Goal: Information Seeking & Learning: Learn about a topic

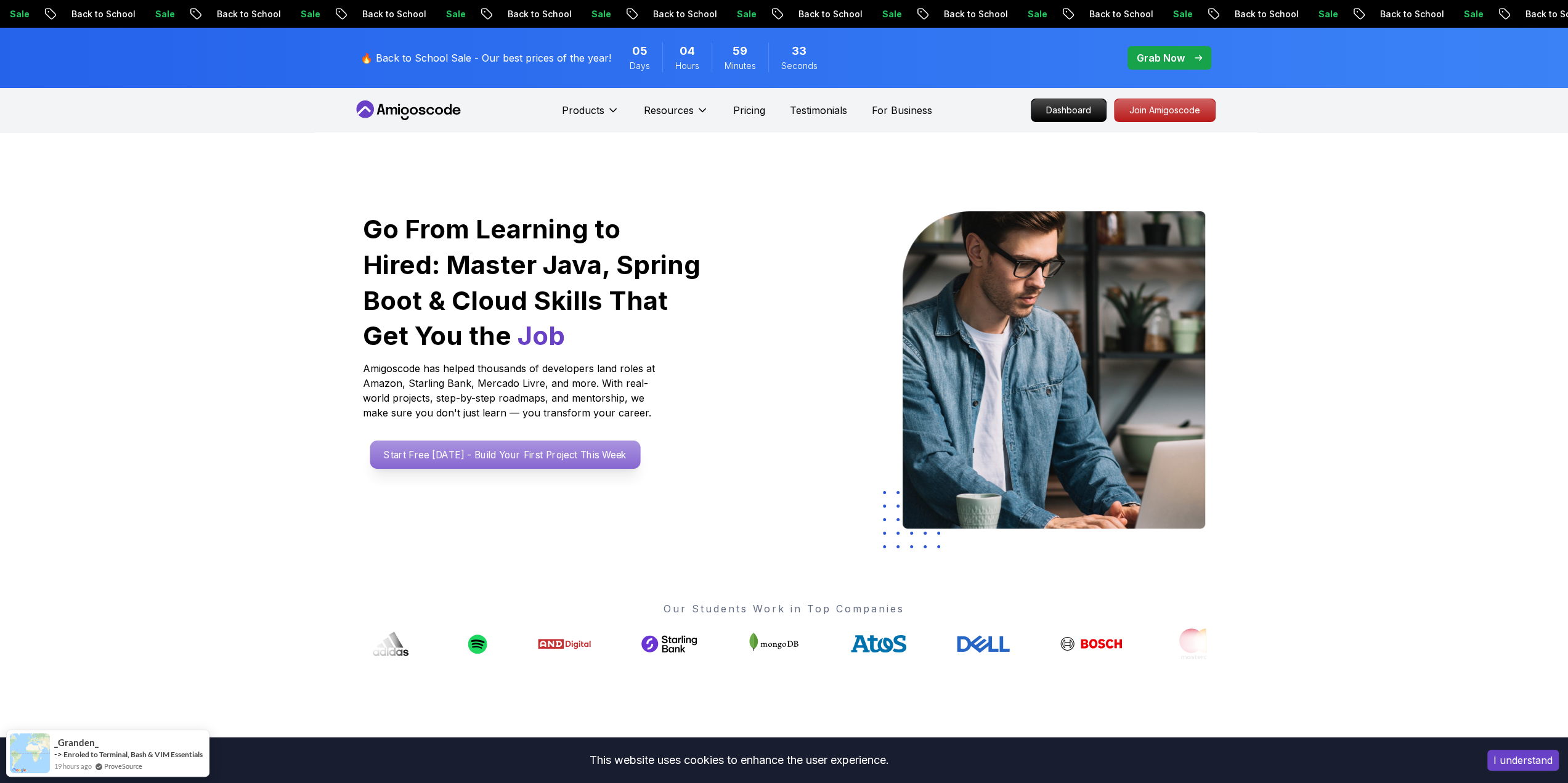
click at [464, 457] on p "Start Free [DATE] - Build Your First Project This Week" at bounding box center [505, 454] width 271 height 28
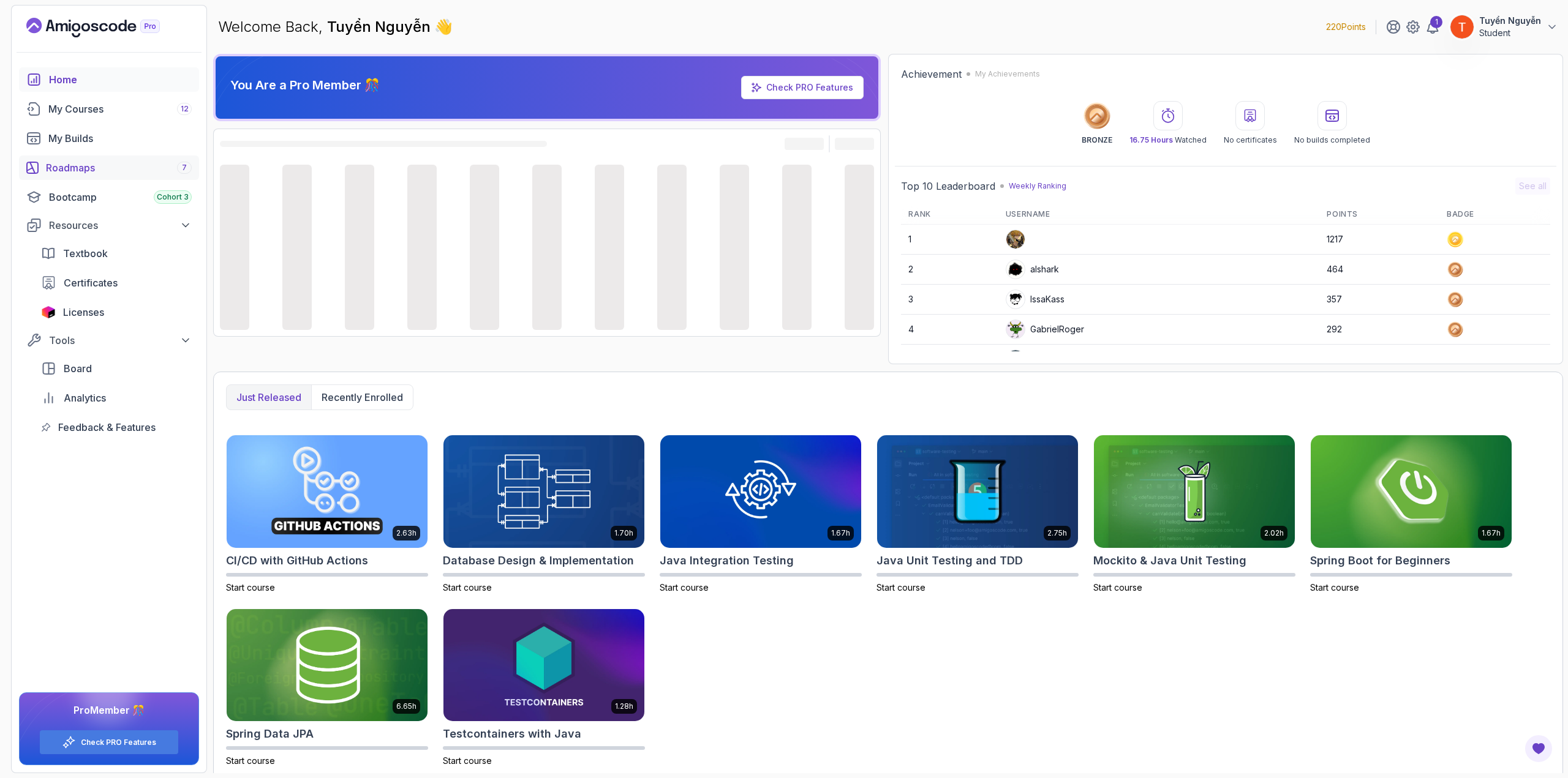
click at [132, 174] on div "Roadmaps 7" at bounding box center [118, 167] width 146 height 14
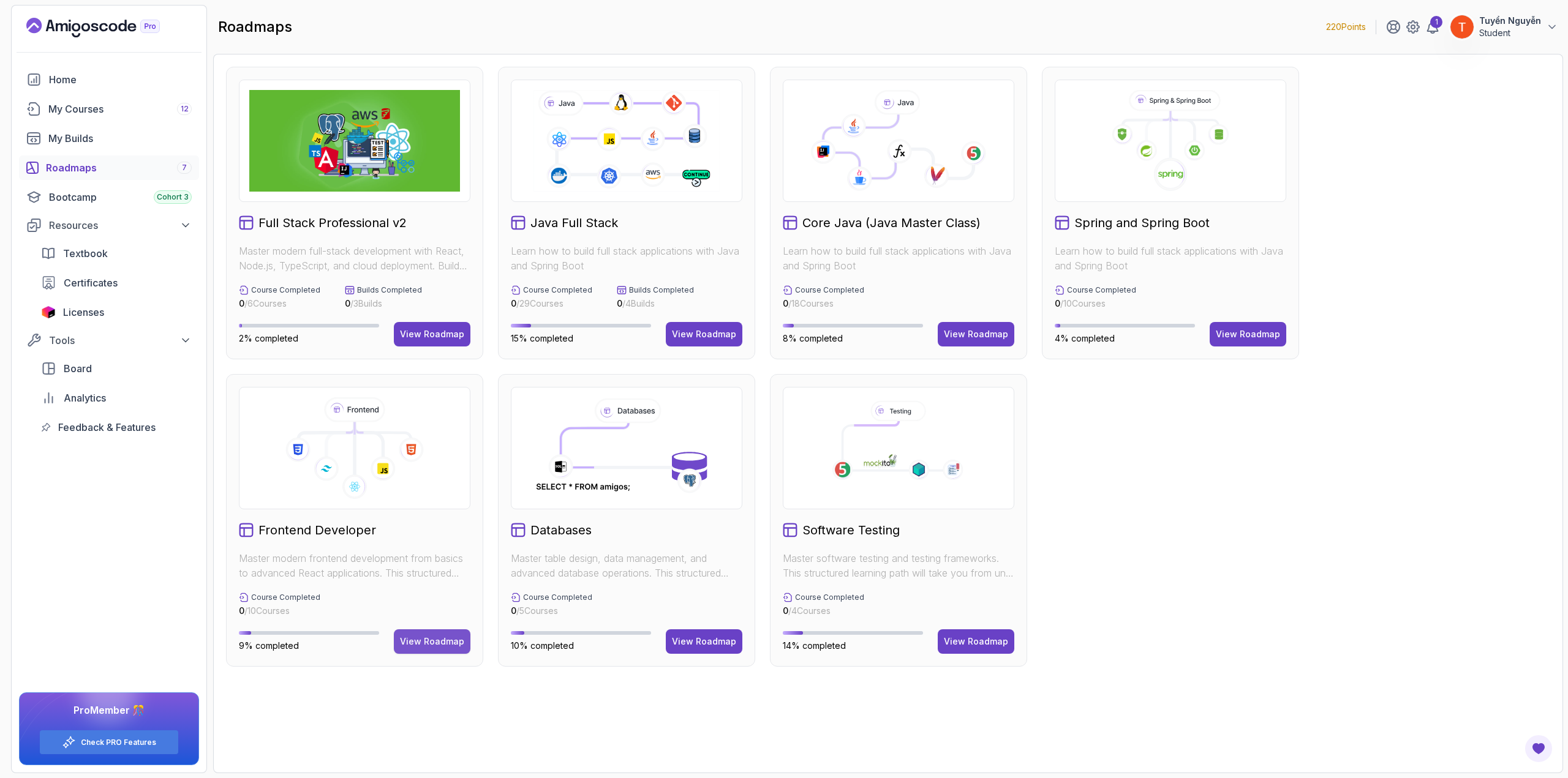
click at [414, 639] on div "View Roadmap" at bounding box center [433, 641] width 65 height 12
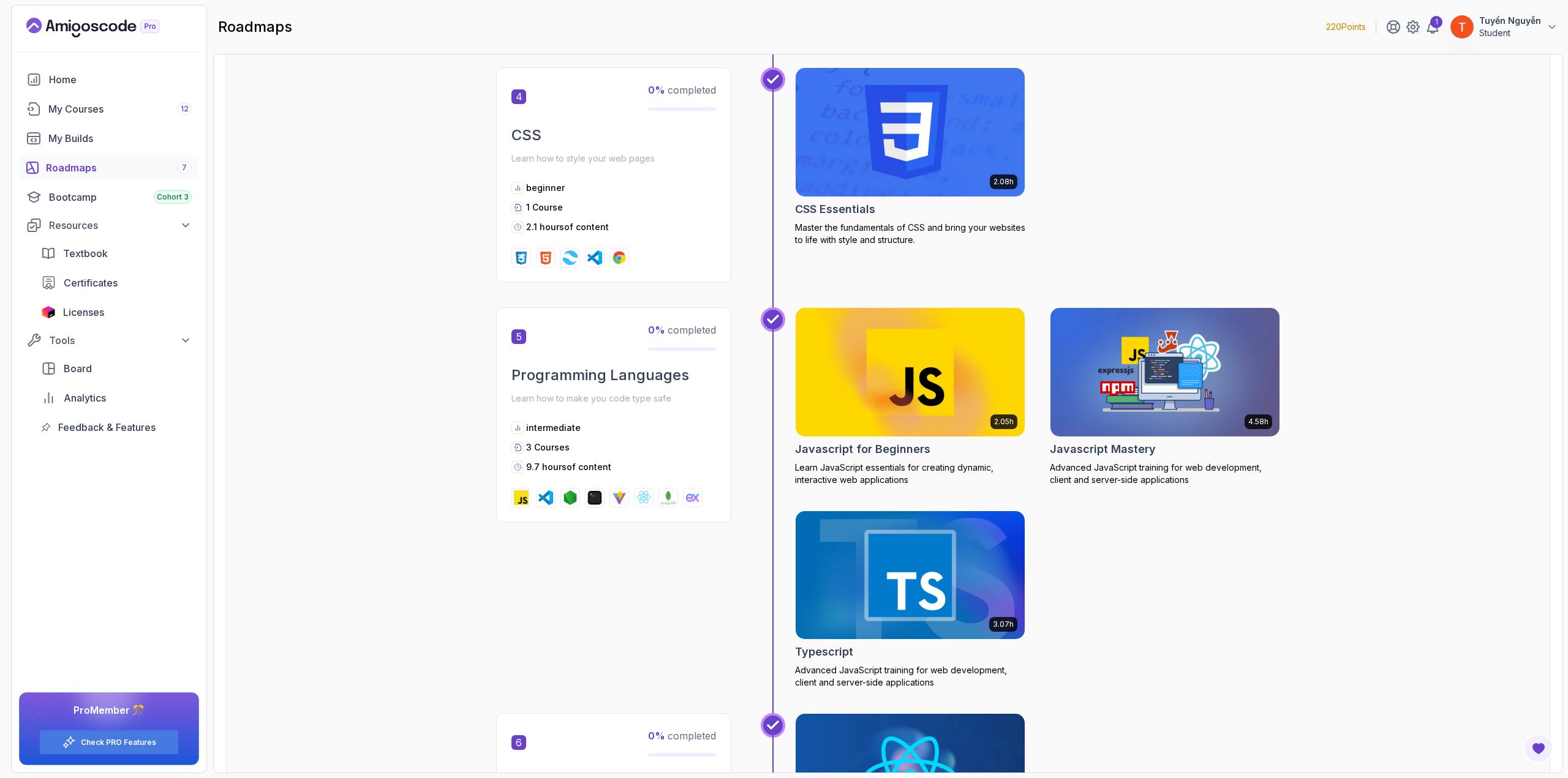
scroll to position [1330, 0]
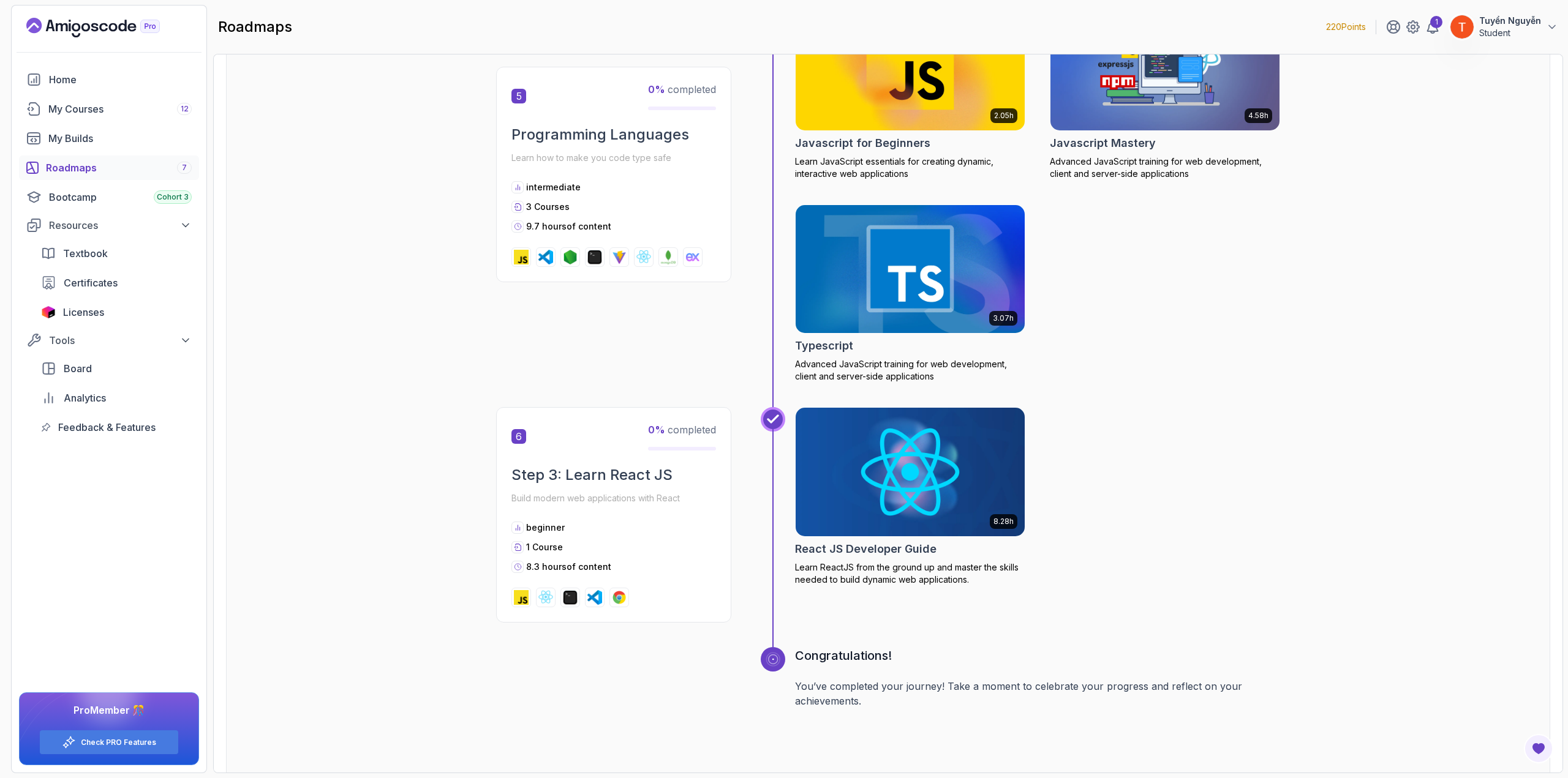
click at [923, 468] on img at bounding box center [910, 472] width 241 height 134
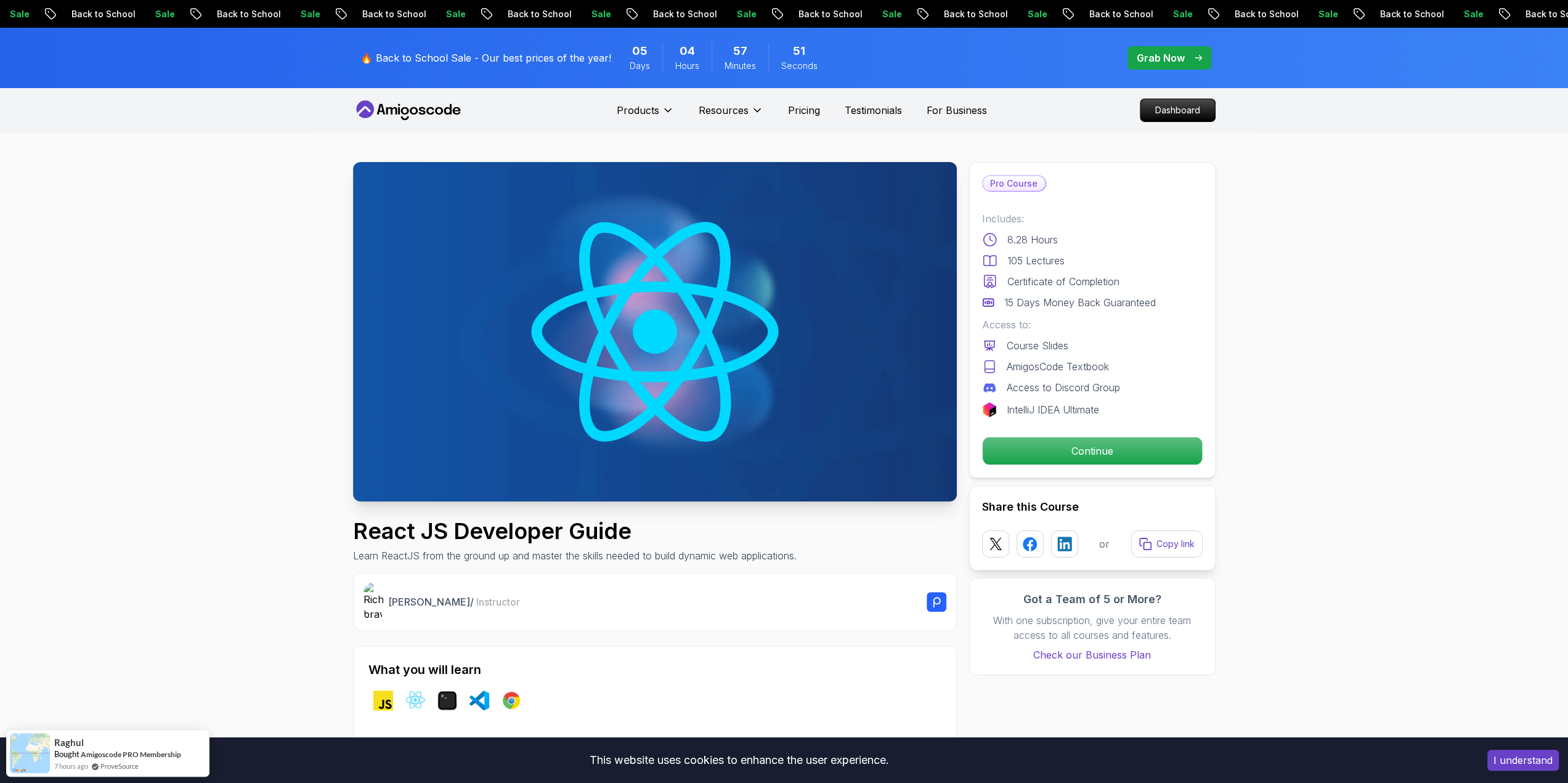
click at [1074, 444] on p "Continue" at bounding box center [1092, 451] width 208 height 26
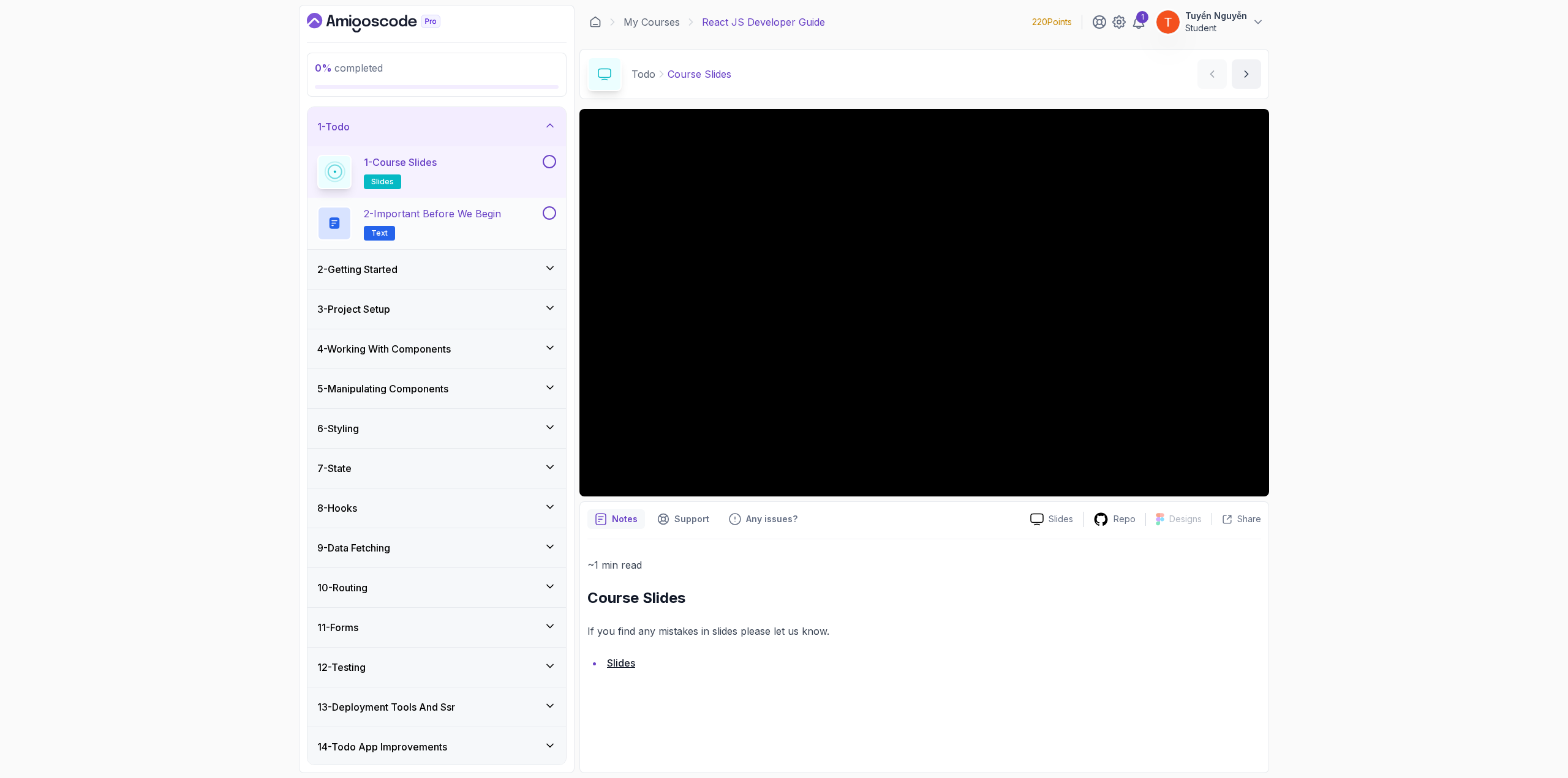
click at [439, 215] on p "2 - Important Before We Begin" at bounding box center [432, 213] width 137 height 14
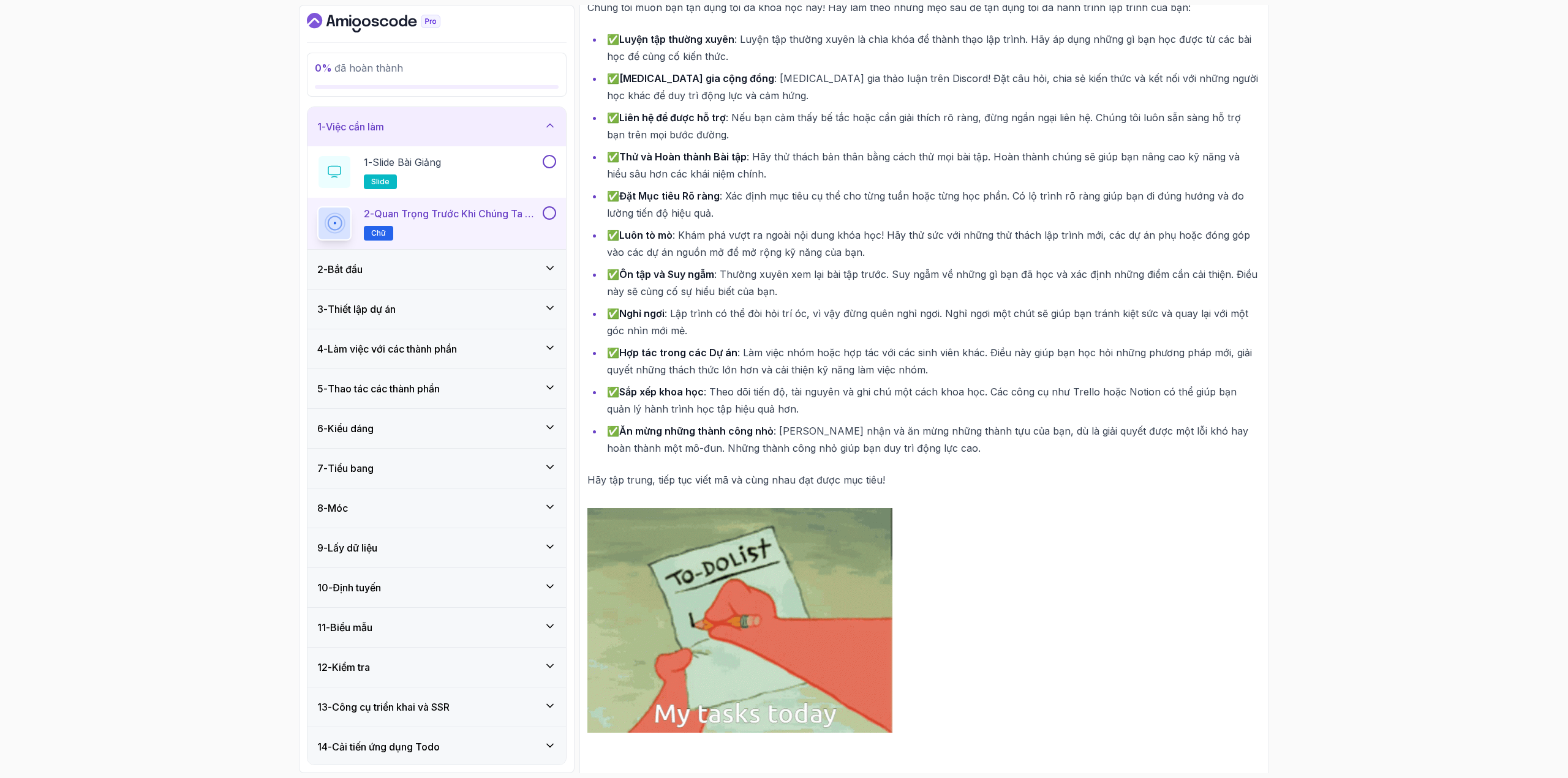
scroll to position [256, 0]
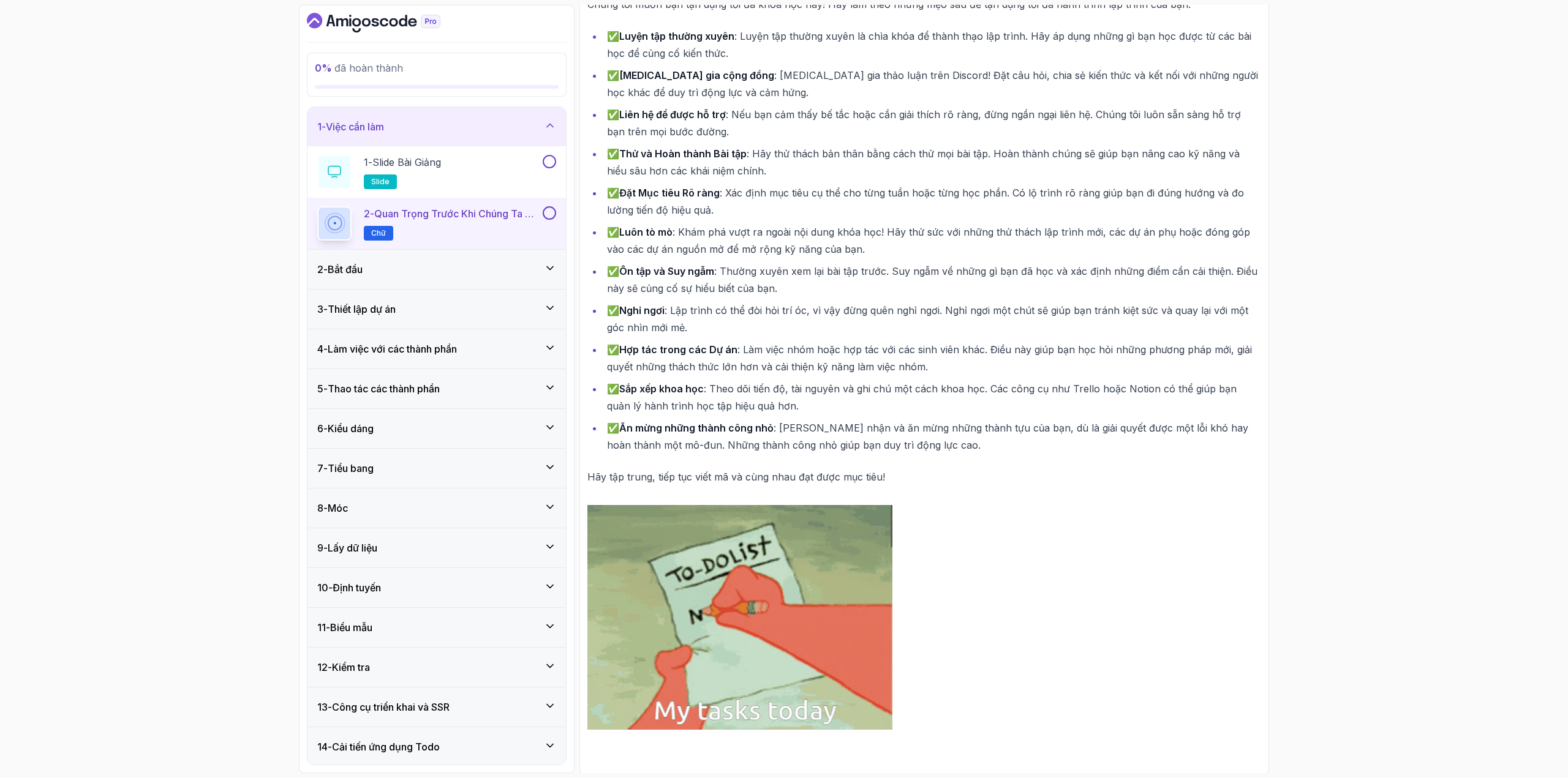
click at [420, 266] on div "2 - Bắt đầu" at bounding box center [437, 269] width 238 height 14
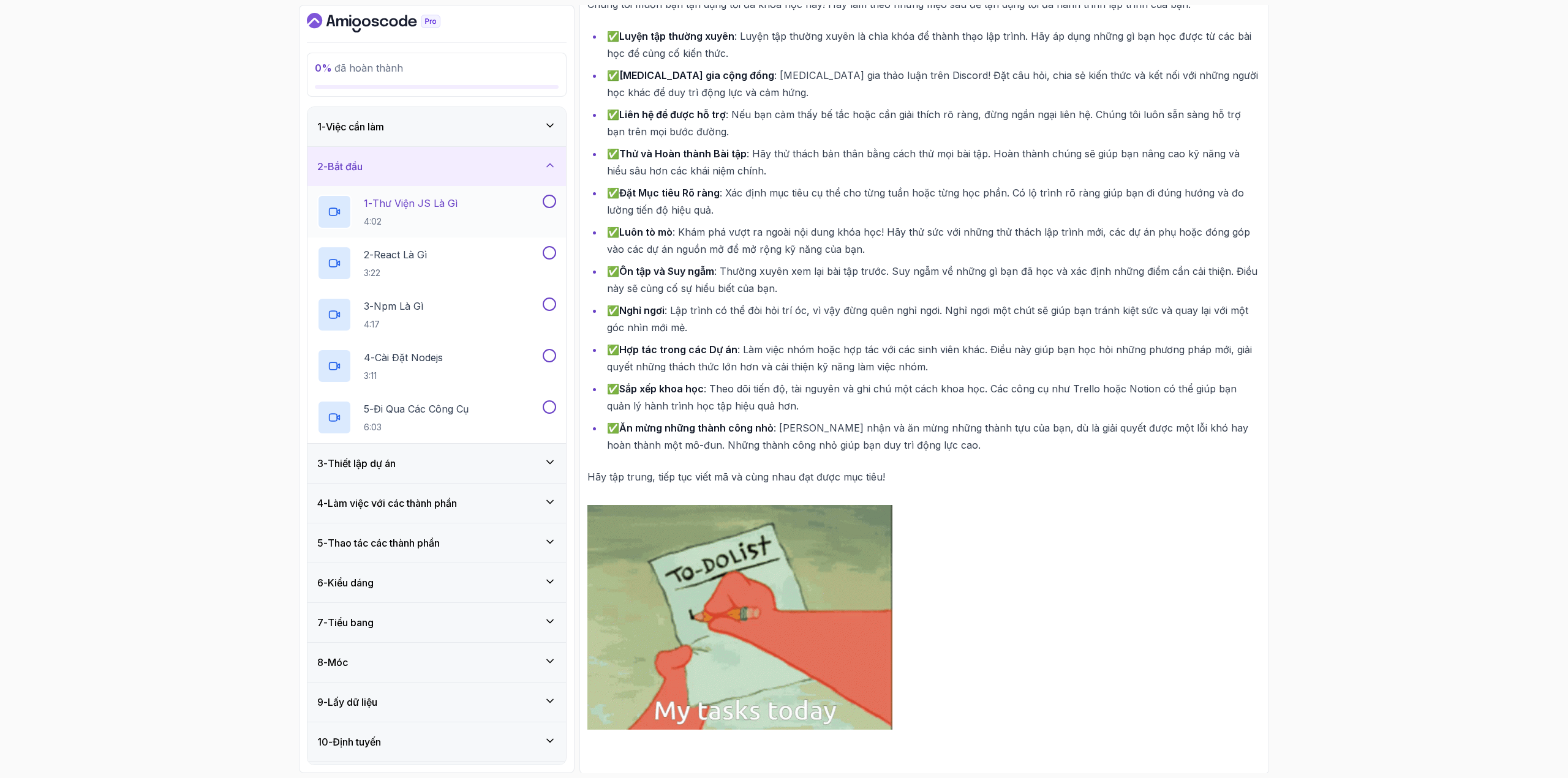
click at [444, 204] on font "Thư viện JS là gì" at bounding box center [415, 203] width 85 height 12
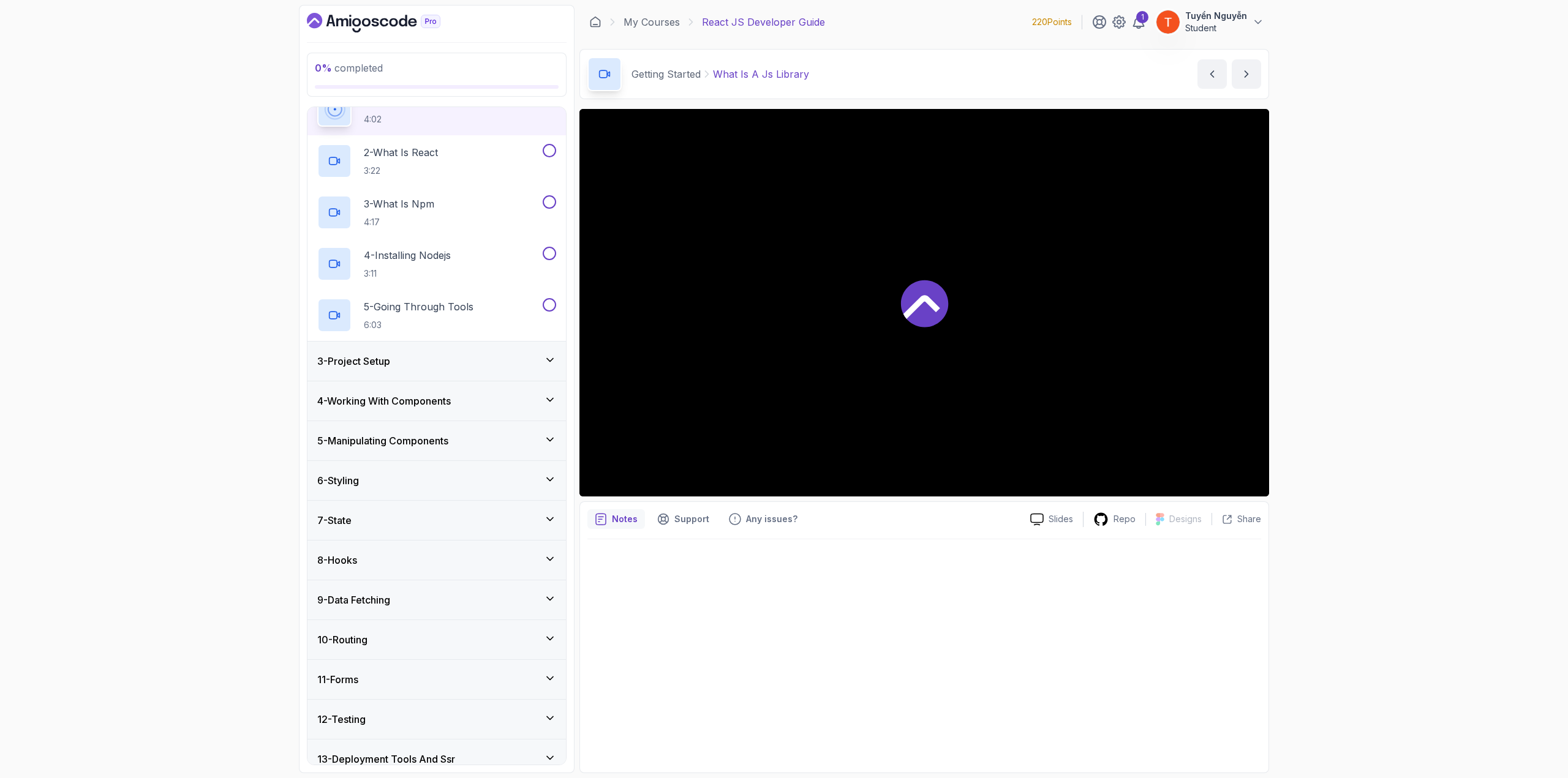
scroll to position [191, 0]
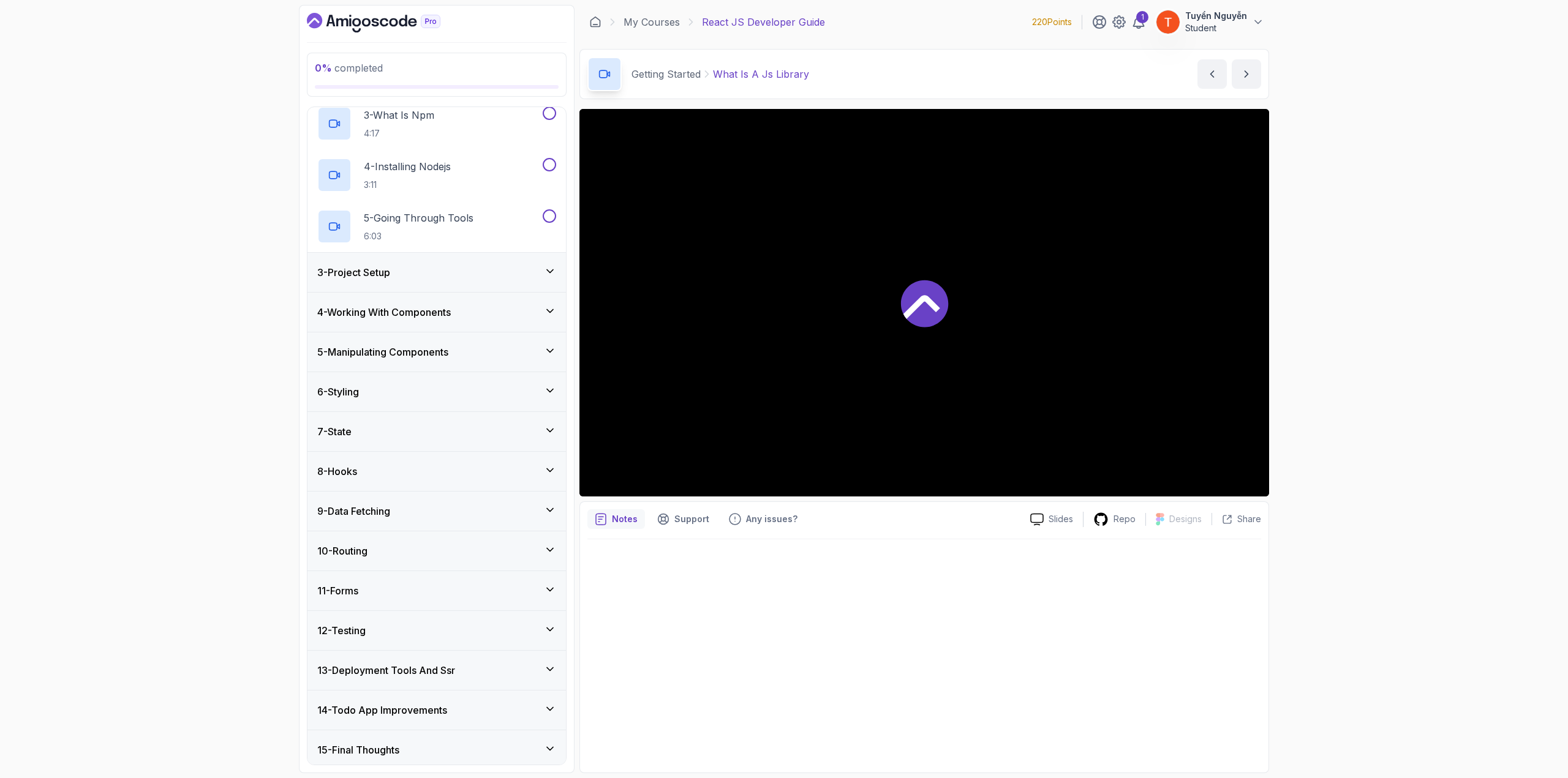
click at [1387, 180] on div "0 % completed 1 - Todo 2 - Getting Started 1 - What Is A Js Library 4:02 2 - Wh…" at bounding box center [784, 389] width 1568 height 778
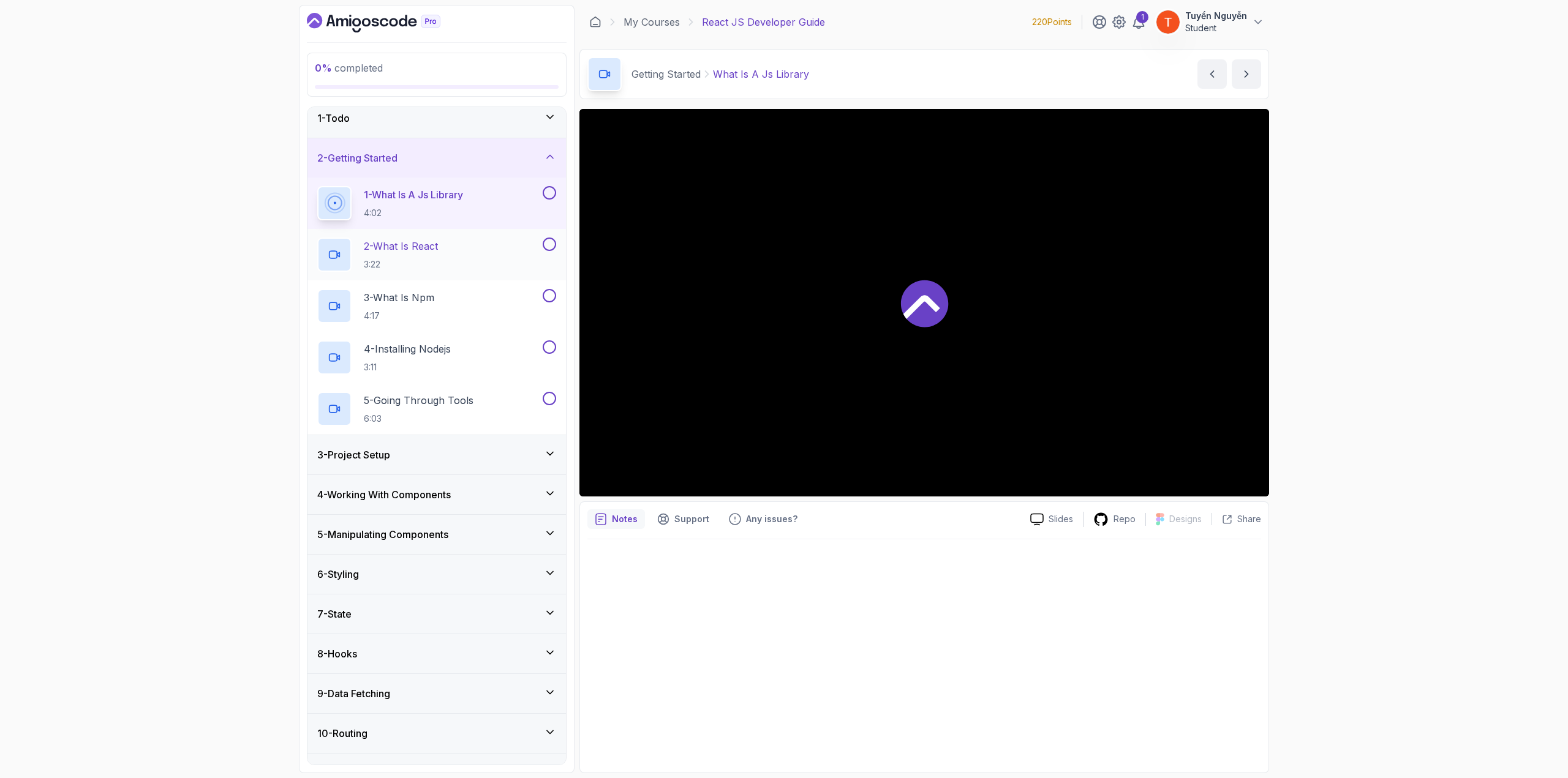
scroll to position [8, 0]
click at [428, 201] on p "1 - What Is A Js Library" at bounding box center [413, 195] width 99 height 14
click at [406, 242] on p "2 - What Is React" at bounding box center [400, 247] width 74 height 14
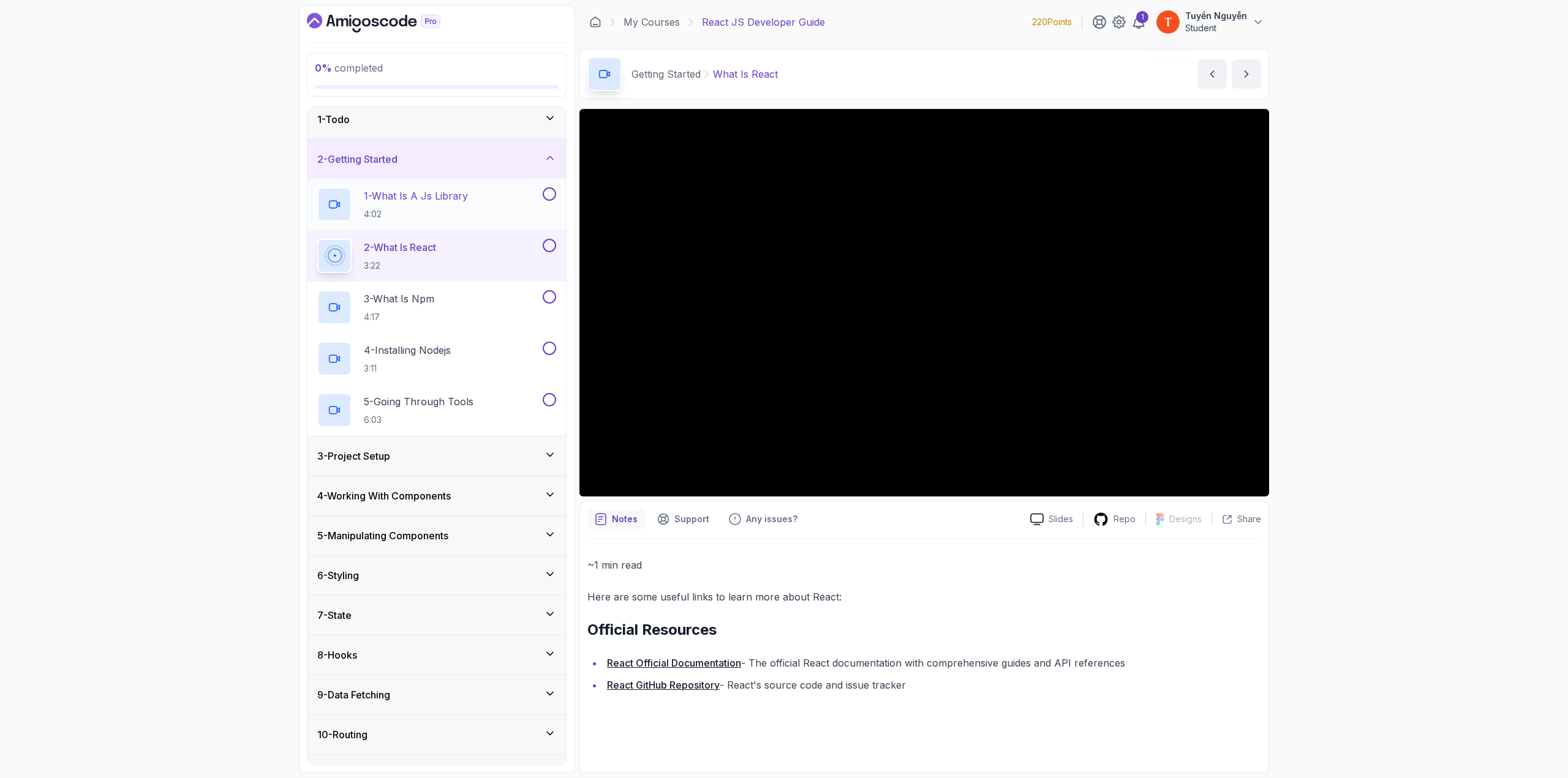
click at [417, 189] on p "1 - What Is A Js Library" at bounding box center [416, 195] width 104 height 14
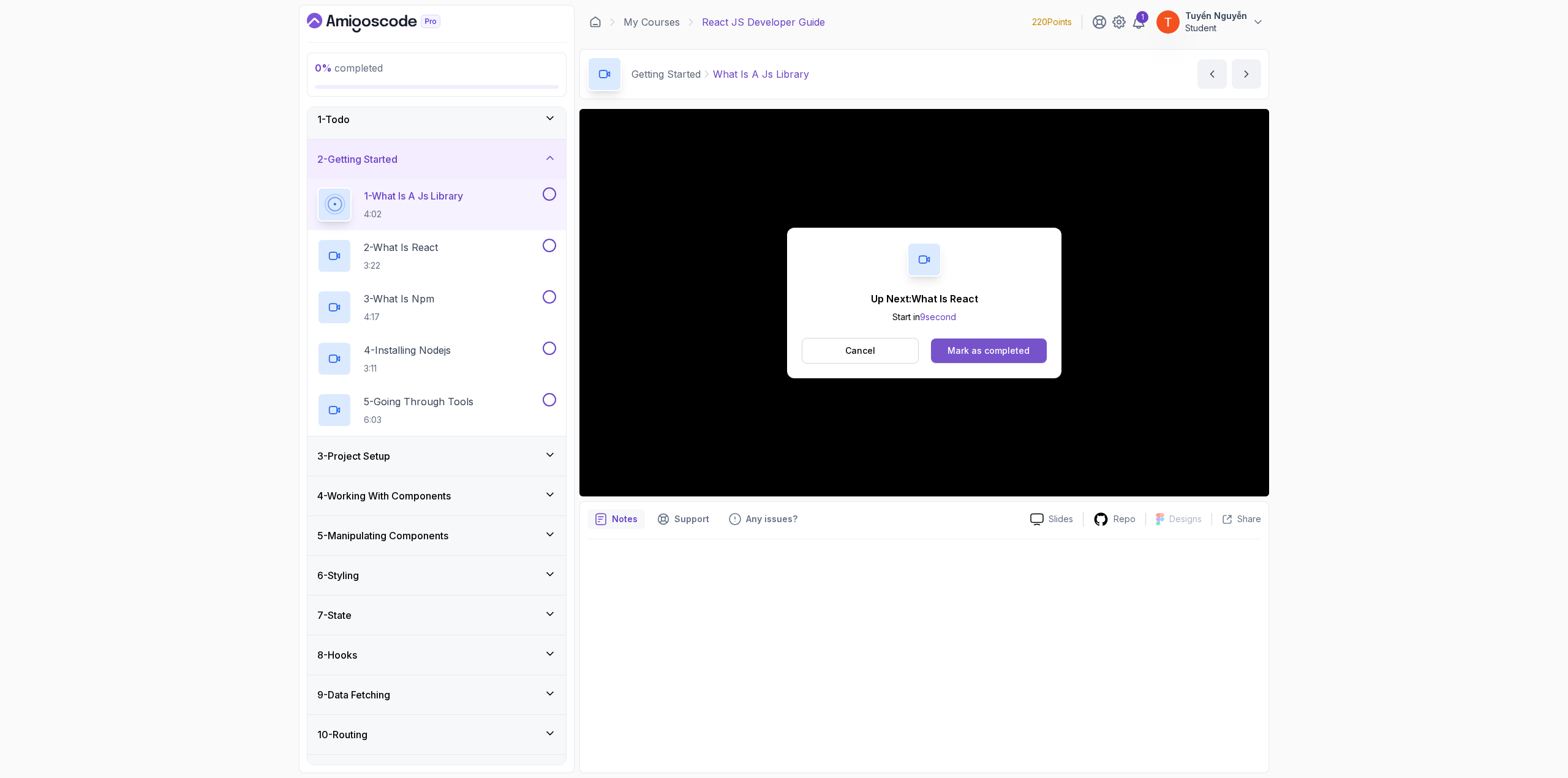
click at [951, 352] on div "Mark as completed" at bounding box center [988, 351] width 82 height 12
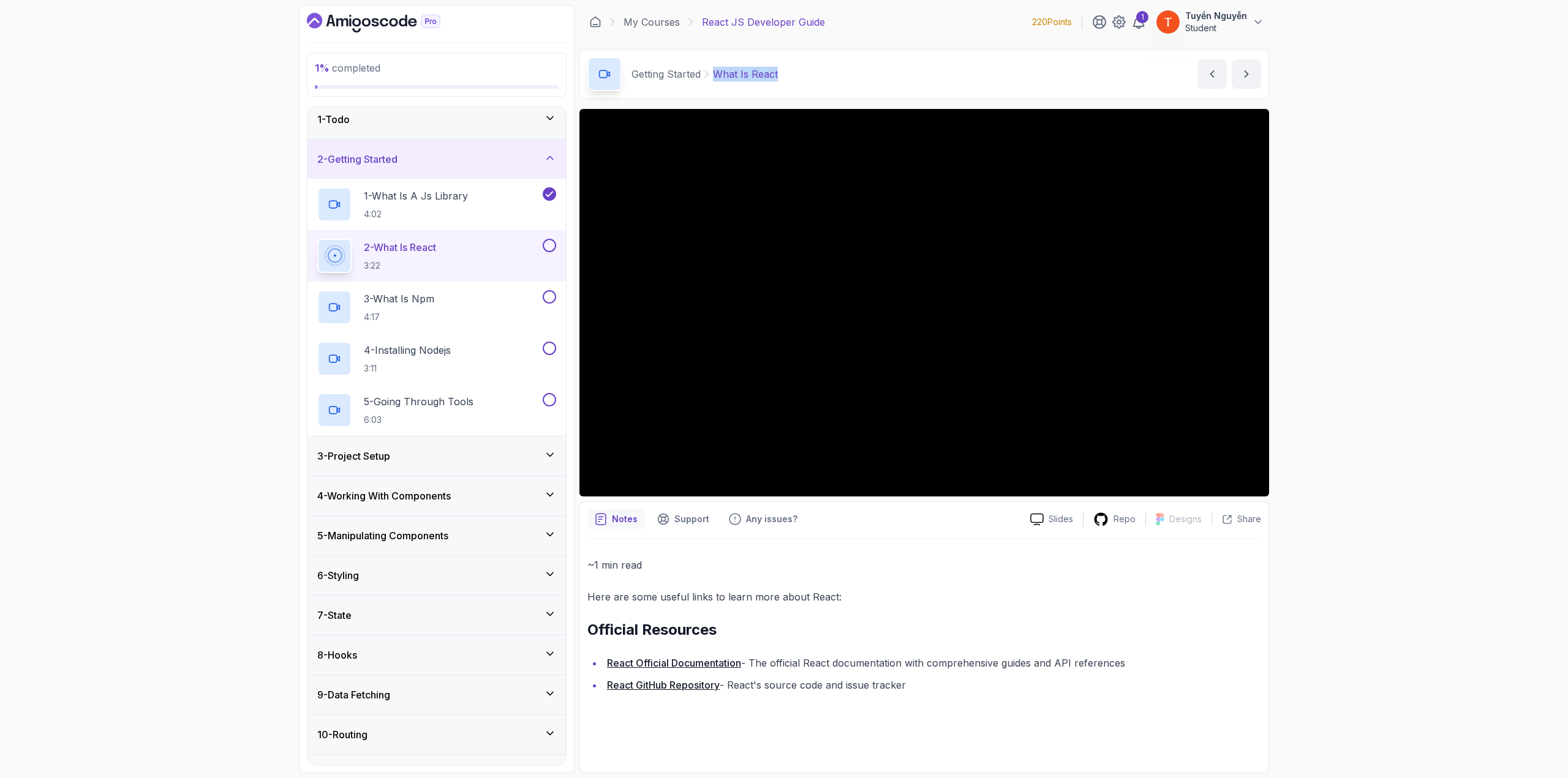
copy p "What Is React"
drag, startPoint x: 714, startPoint y: 73, endPoint x: 830, endPoint y: 73, distance: 116.0
click at [830, 73] on div "Getting Started What Is React What Is React by [PERSON_NAME]" at bounding box center [924, 74] width 690 height 50
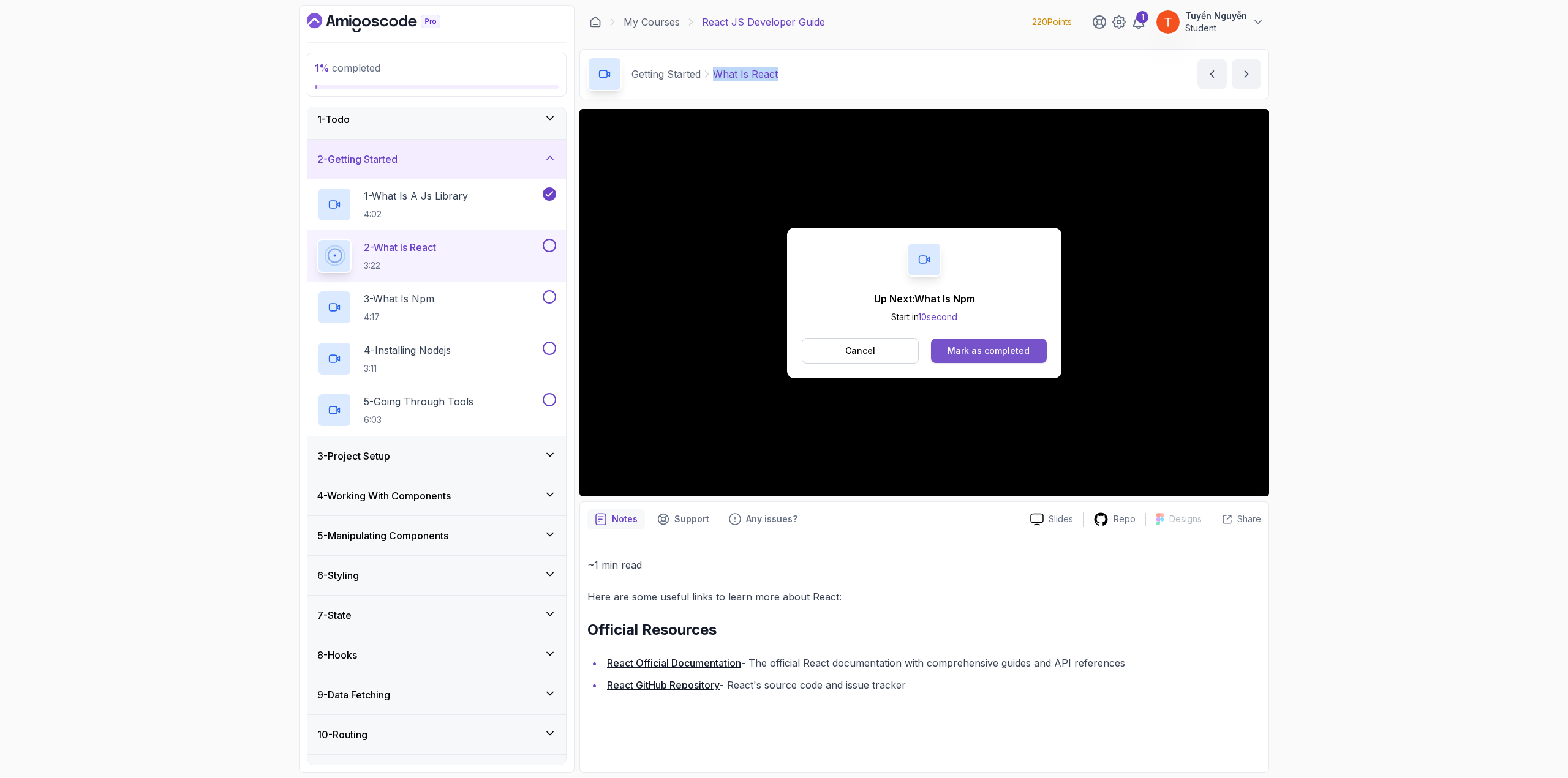
click at [1005, 346] on div "Mark as completed" at bounding box center [988, 351] width 82 height 12
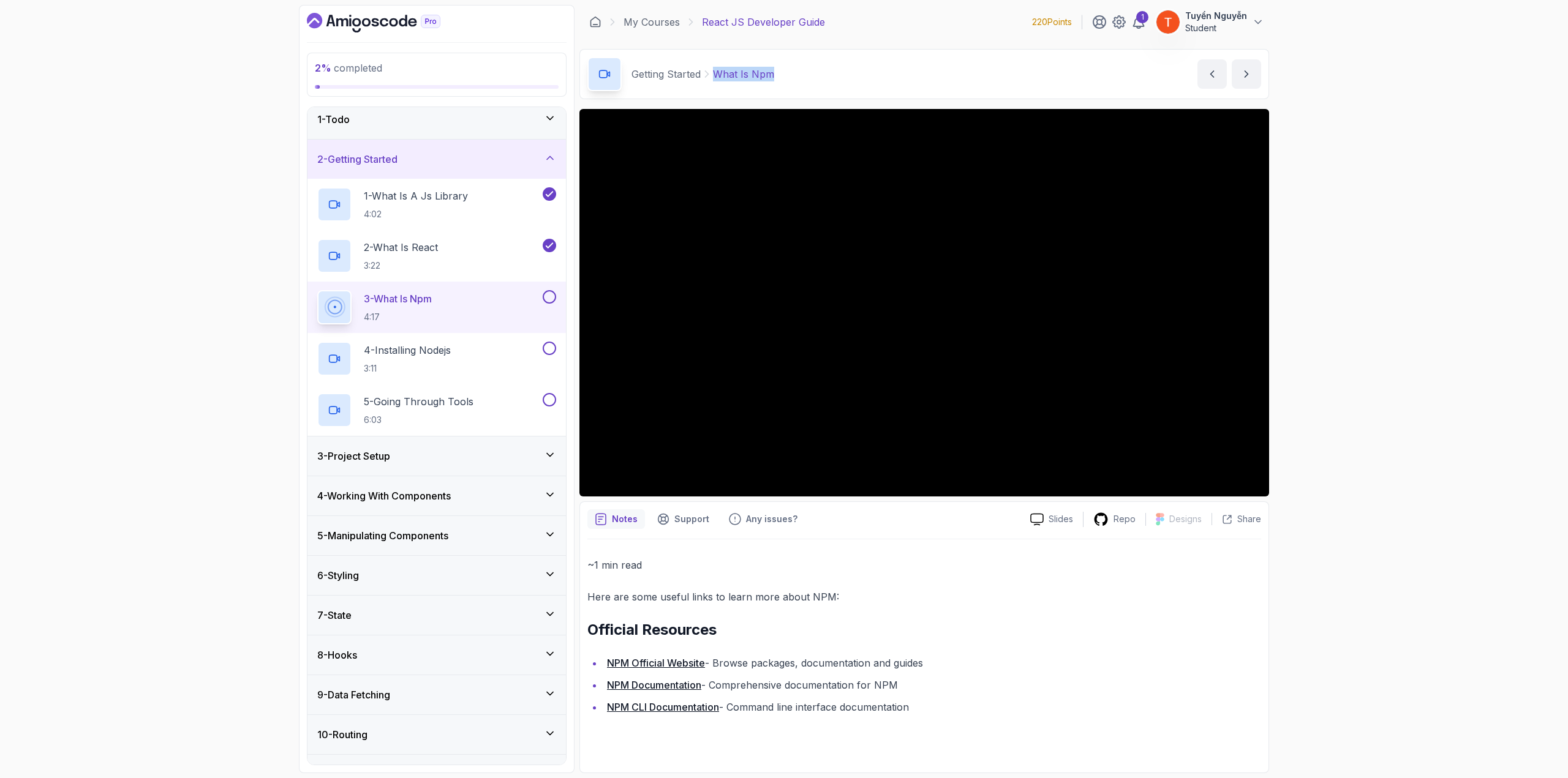
copy p "What Is Npm"
drag, startPoint x: 715, startPoint y: 75, endPoint x: 778, endPoint y: 89, distance: 64.5
click at [778, 89] on div "Getting Started What Is Npm What Is Npm by [PERSON_NAME]" at bounding box center [924, 74] width 690 height 50
click at [421, 460] on div "3 - Project Setup" at bounding box center [437, 455] width 238 height 14
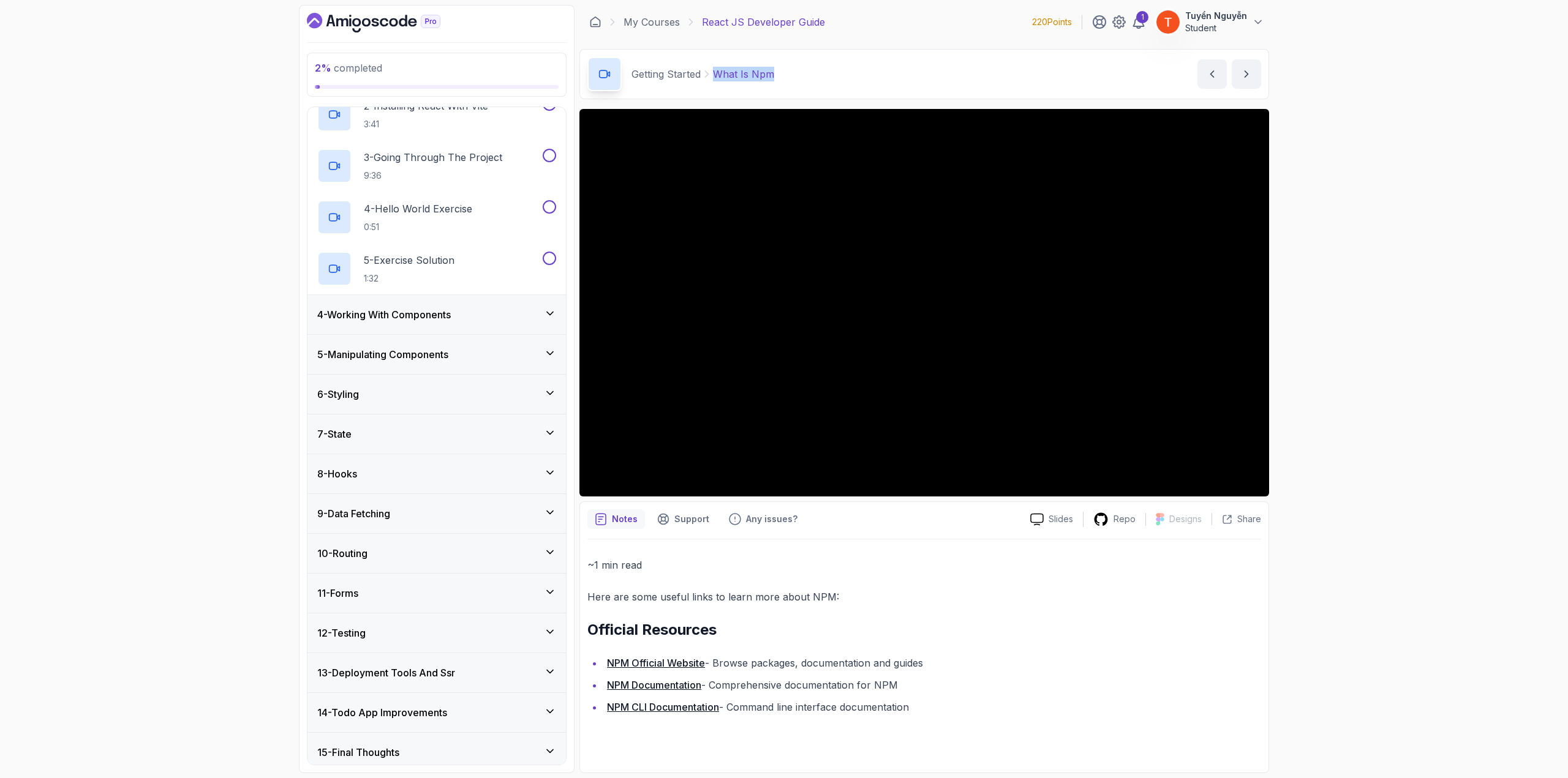
scroll to position [191, 0]
click at [393, 544] on div "10 - Routing" at bounding box center [437, 551] width 238 height 14
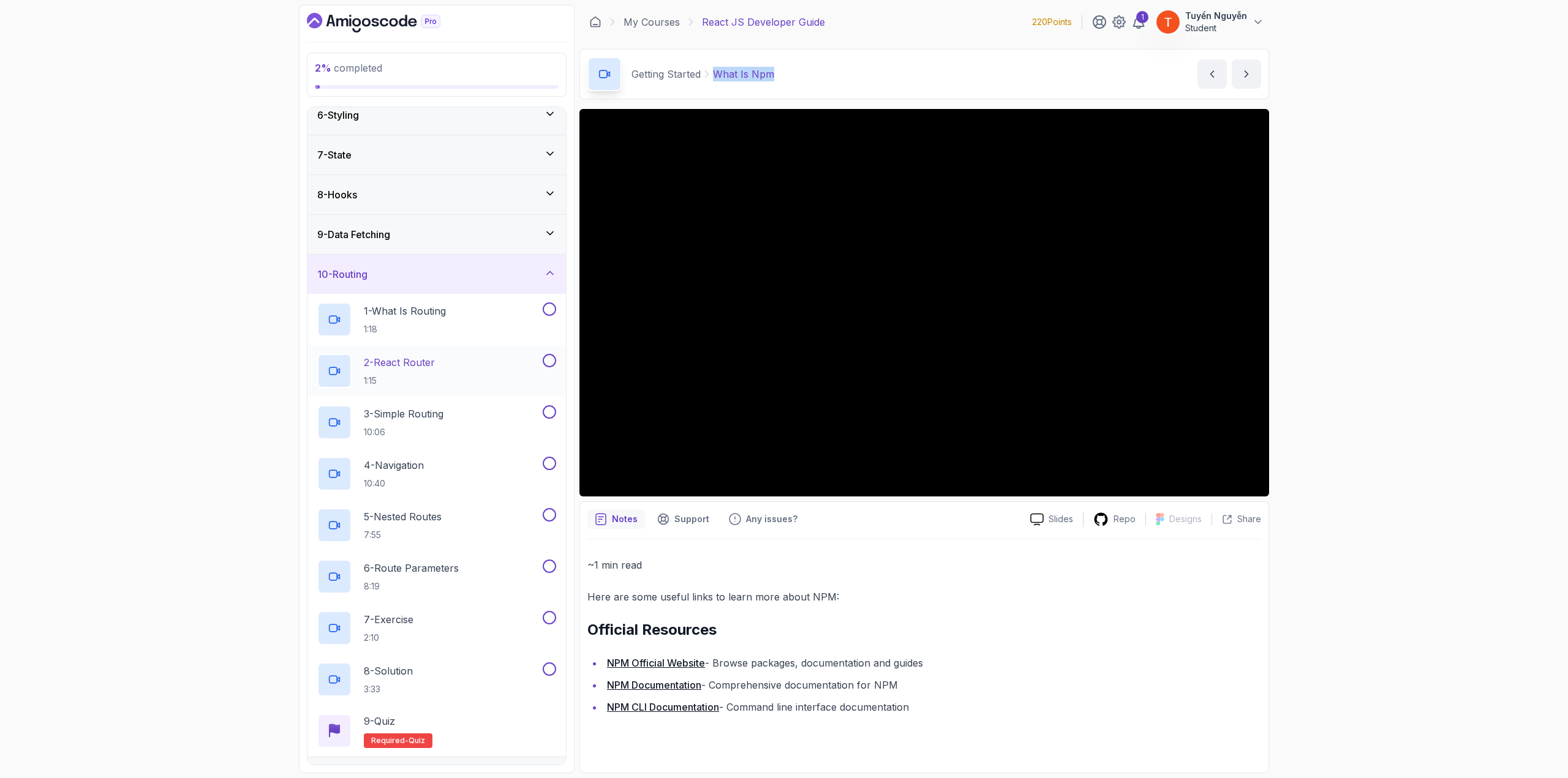
scroll to position [123, 0]
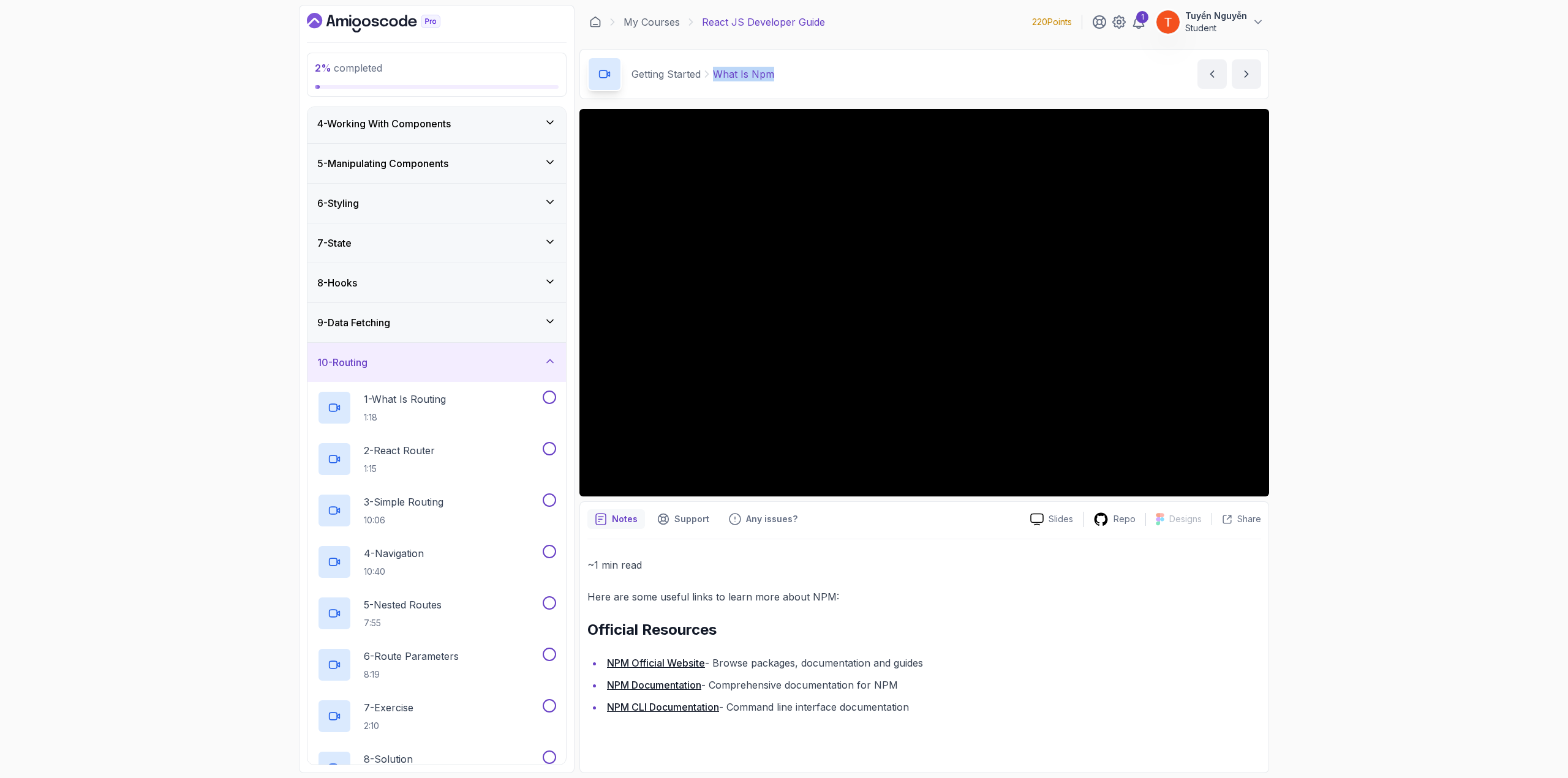
click at [430, 365] on div "10 - Routing" at bounding box center [437, 362] width 238 height 14
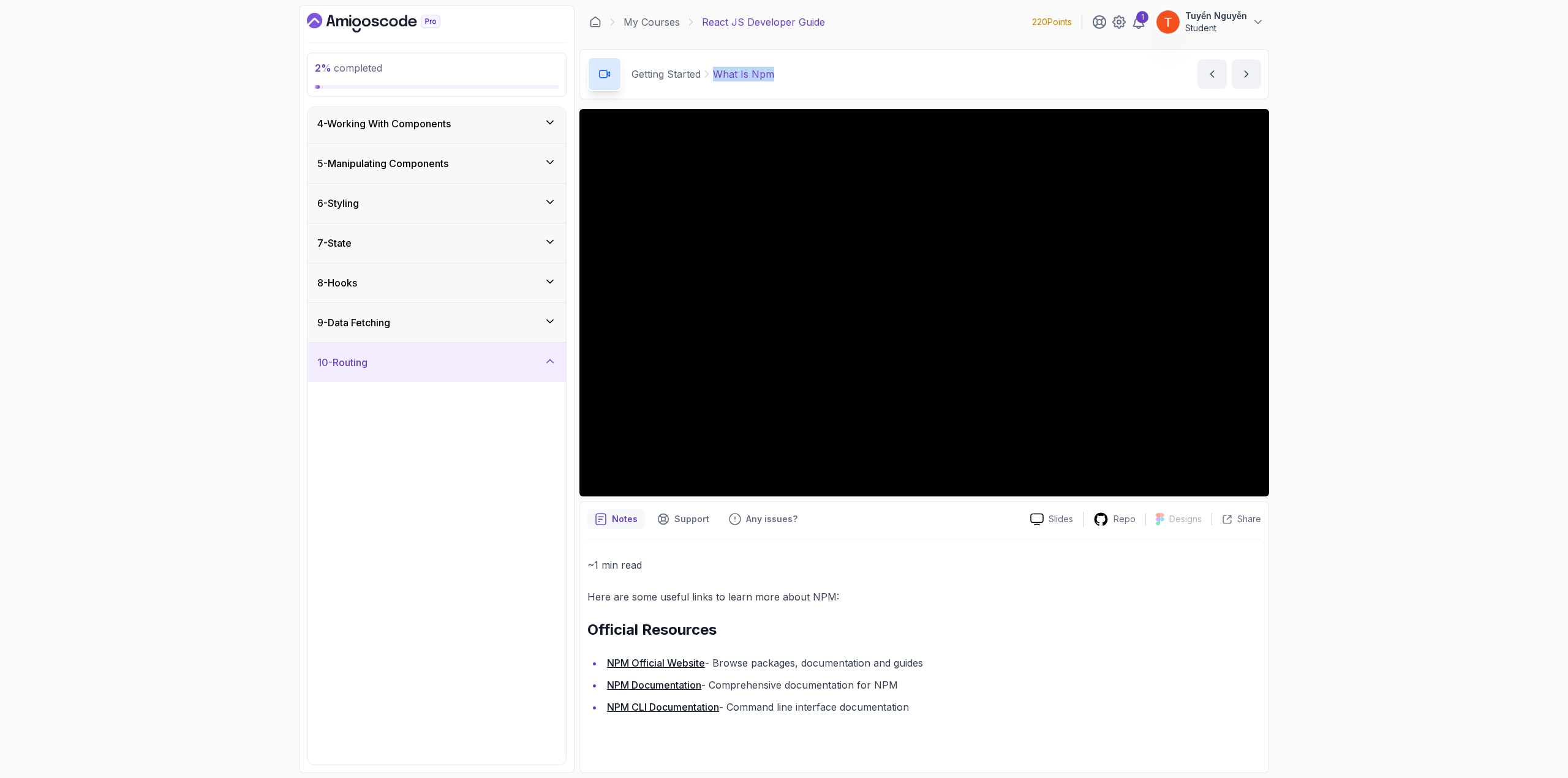
scroll to position [0, 0]
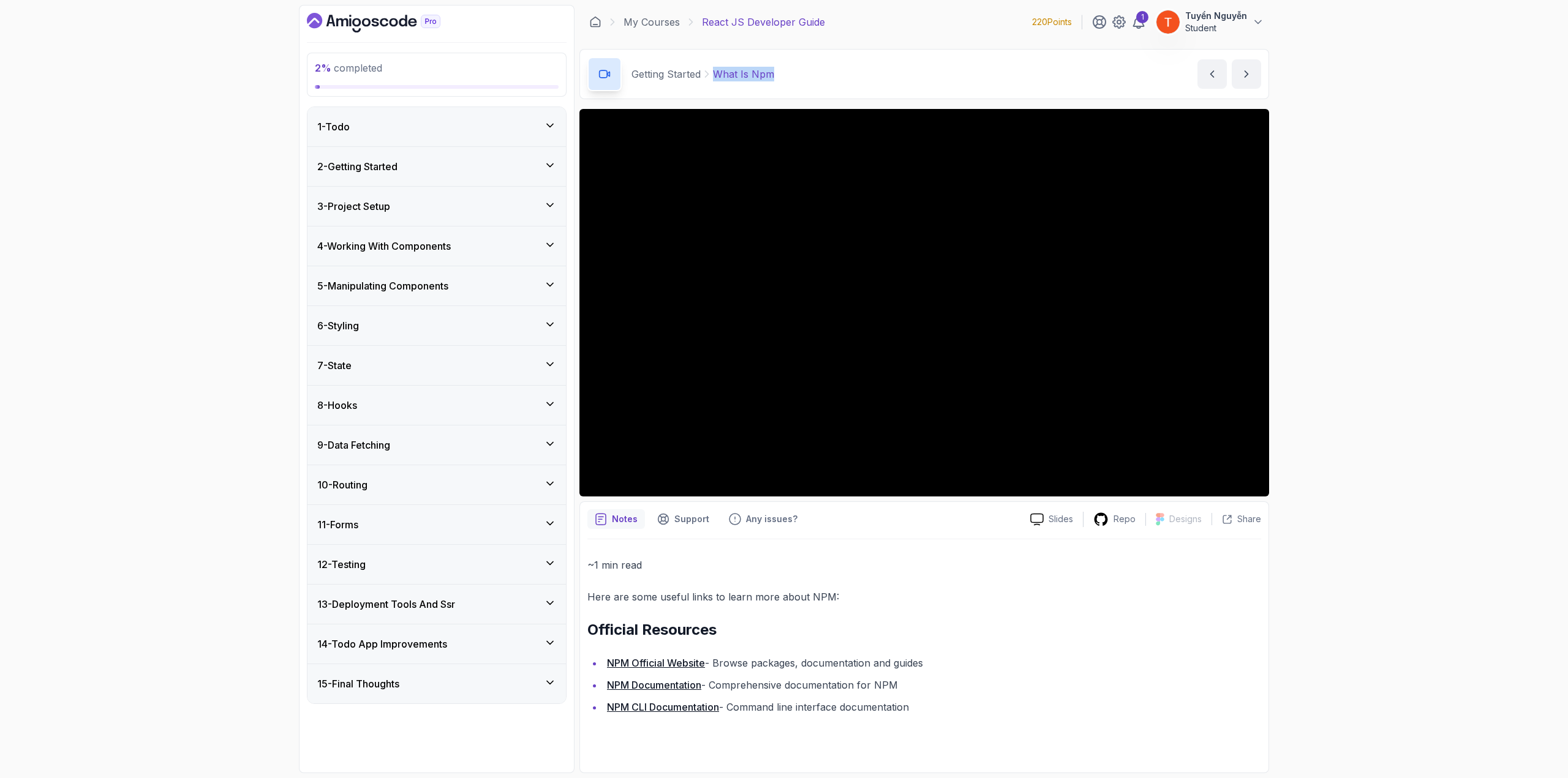
click at [455, 599] on h3 "13 - Deployment Tools And Ssr" at bounding box center [387, 604] width 138 height 14
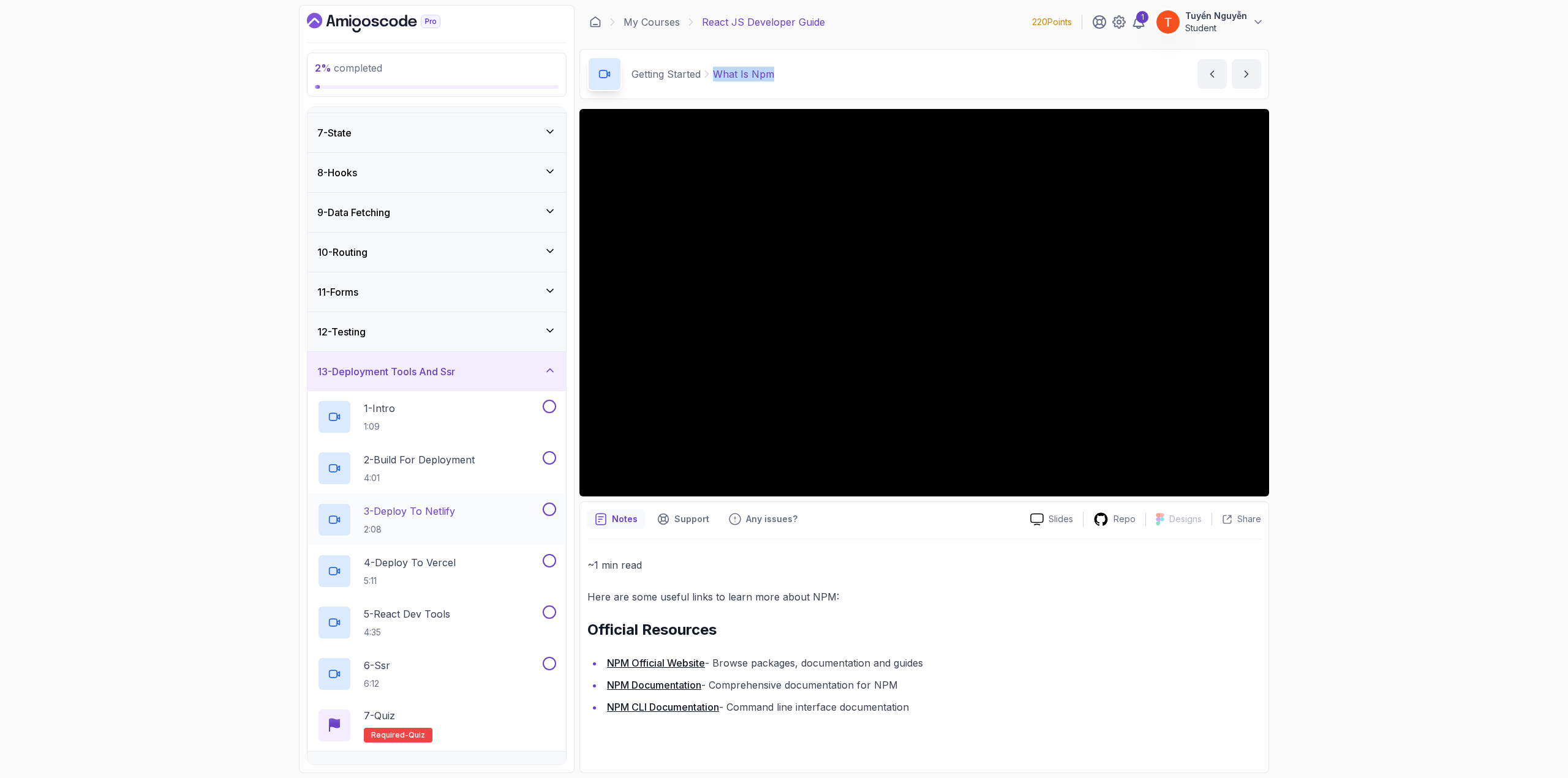
scroll to position [171, 0]
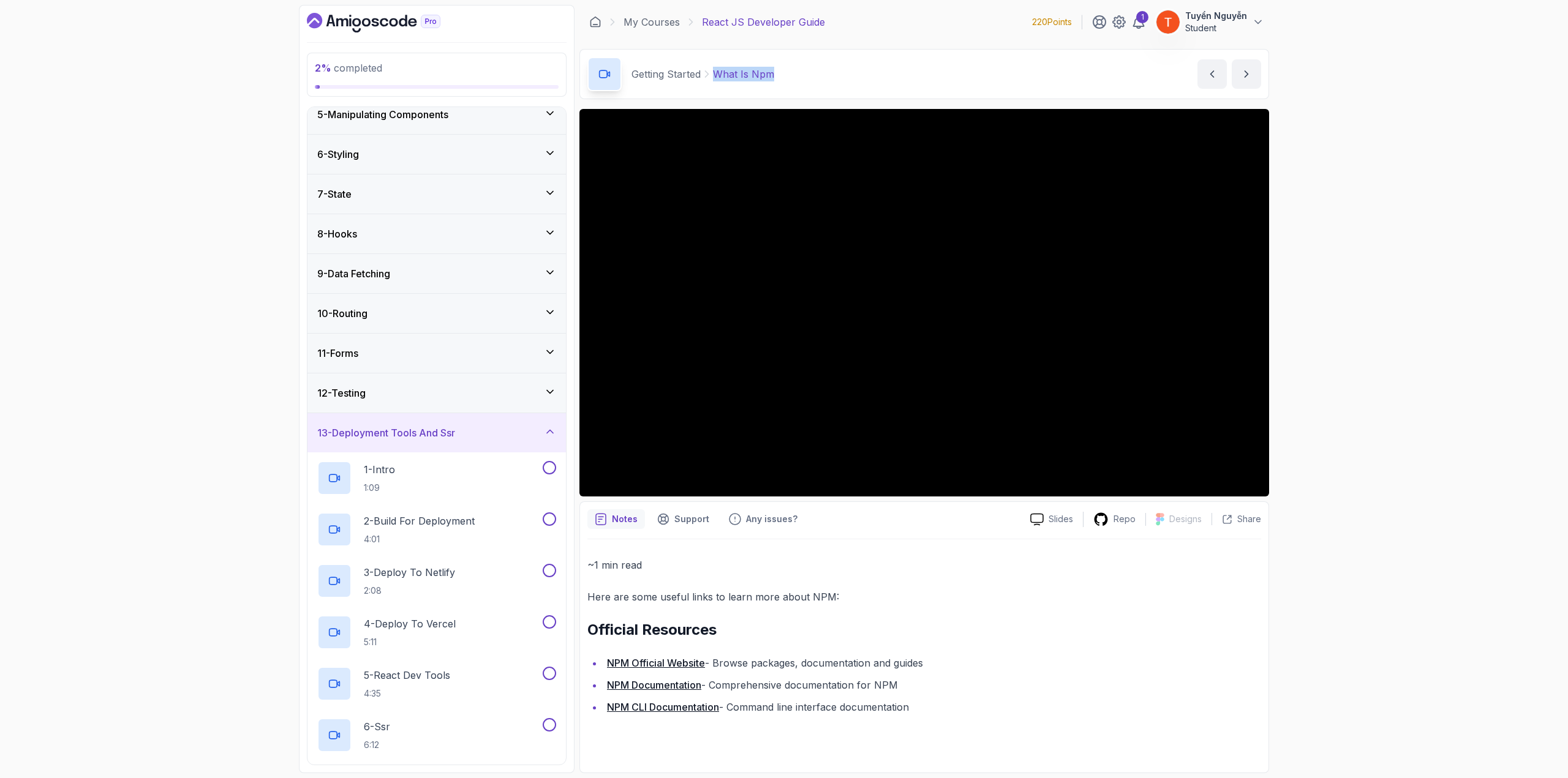
click at [463, 432] on div "13 - Deployment Tools And Ssr" at bounding box center [437, 432] width 238 height 14
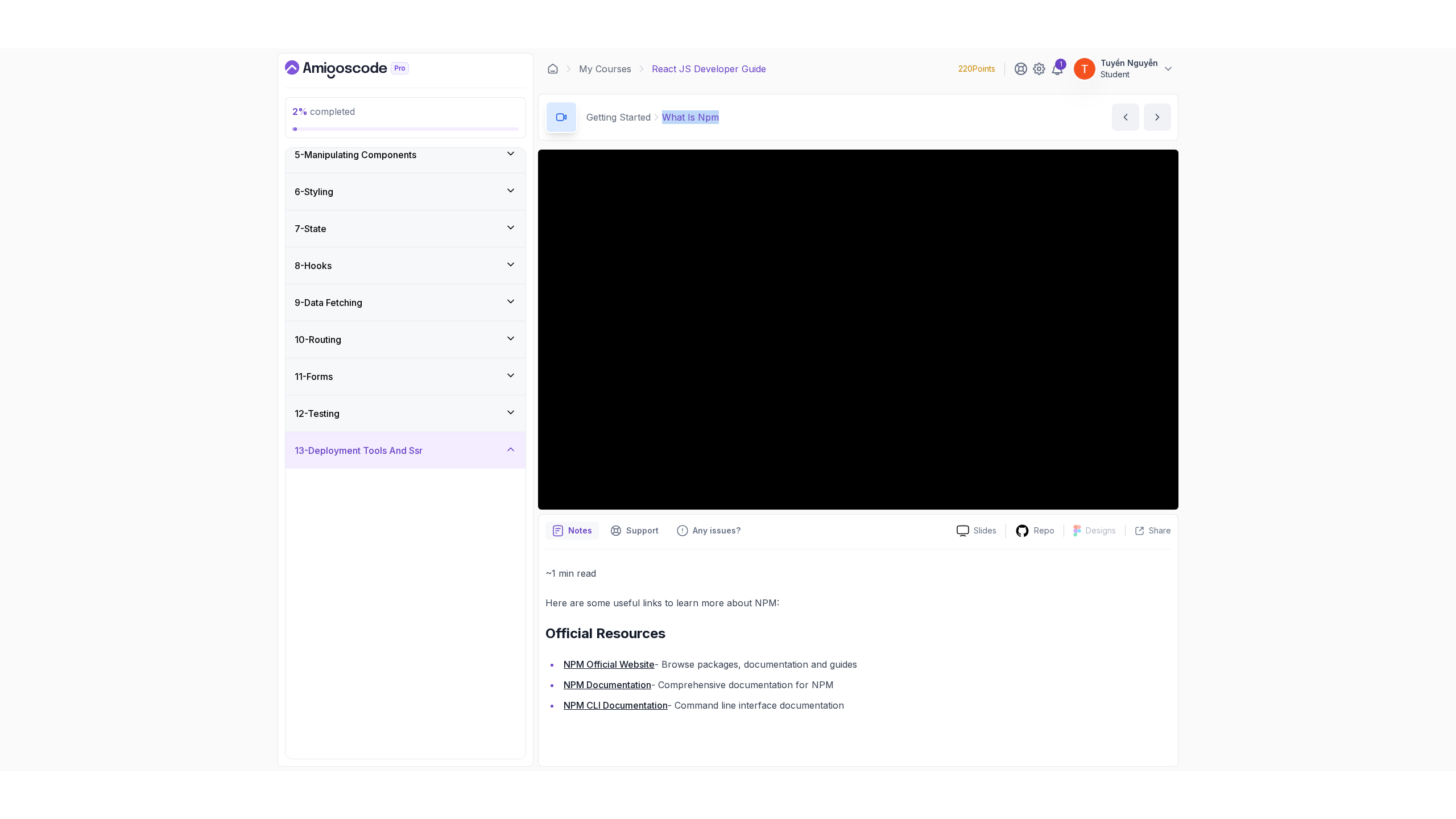
scroll to position [0, 0]
